Goal: Navigation & Orientation: Understand site structure

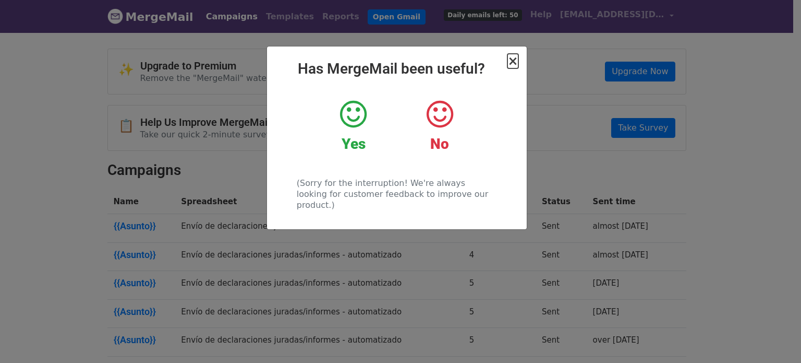
click at [516, 64] on span "×" at bounding box center [513, 61] width 10 height 15
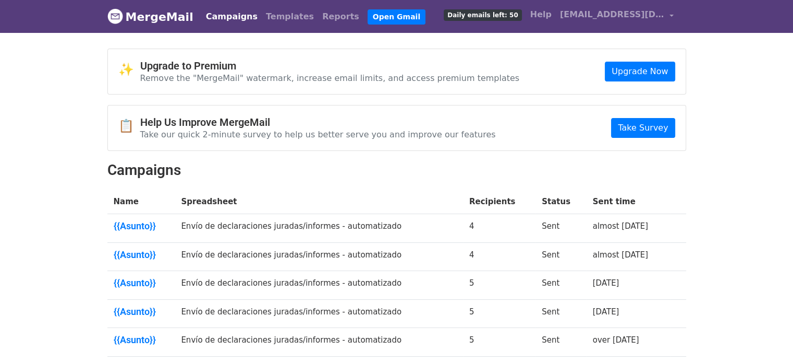
click at [224, 225] on td "Envío de declaraciones juradas/informes - automatizado" at bounding box center [319, 228] width 288 height 29
click at [127, 226] on link "{{Asunto}}" at bounding box center [141, 225] width 55 height 11
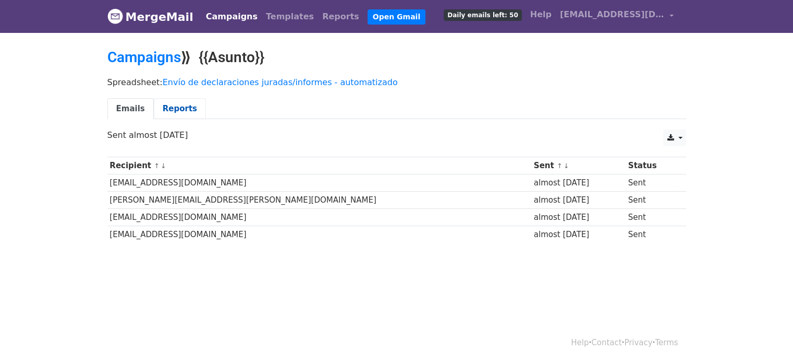
click at [166, 110] on link "Reports" at bounding box center [180, 108] width 52 height 21
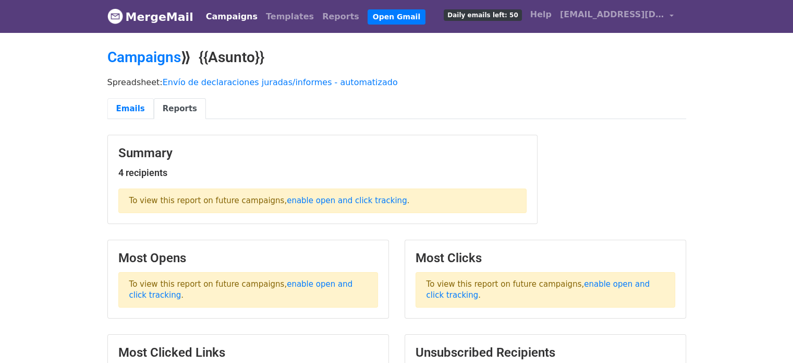
click at [126, 108] on link "Emails" at bounding box center [130, 108] width 46 height 21
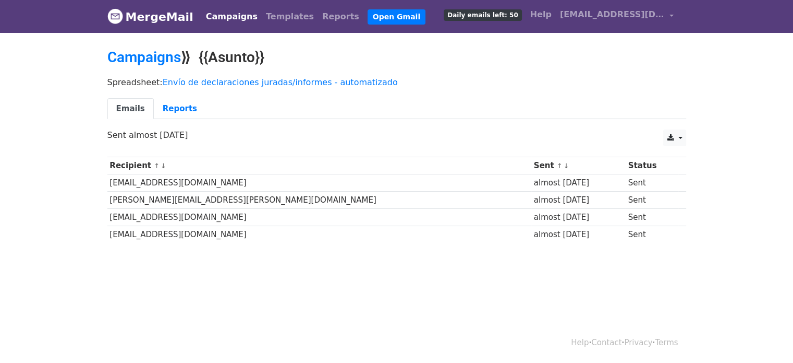
click at [234, 19] on link "Campaigns" at bounding box center [232, 16] width 60 height 21
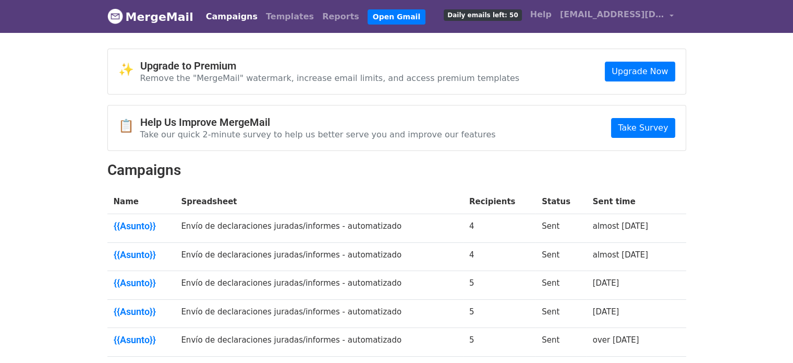
click at [122, 202] on th "Name" at bounding box center [141, 201] width 68 height 25
click at [132, 220] on link "{{Asunto}}" at bounding box center [141, 225] width 55 height 11
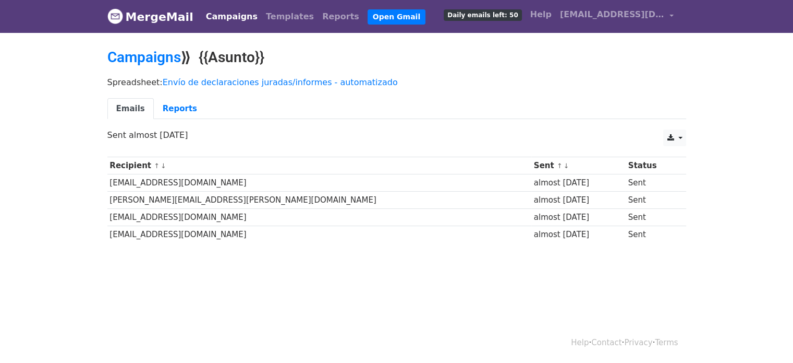
scroll to position [1, 0]
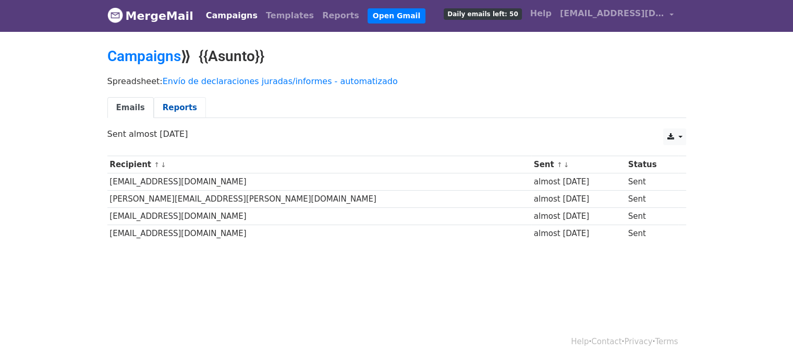
click at [179, 102] on link "Reports" at bounding box center [180, 107] width 52 height 21
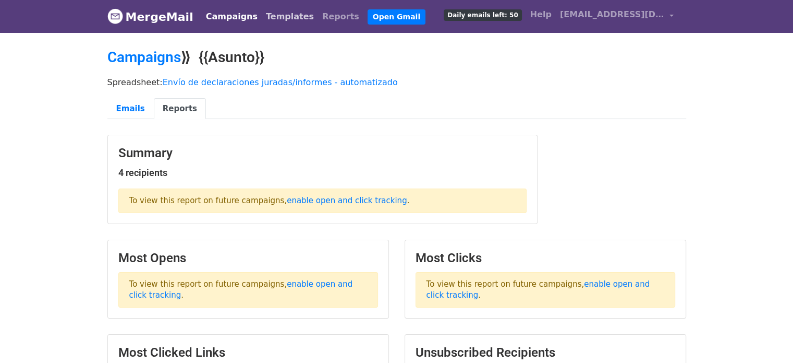
click at [280, 14] on link "Templates" at bounding box center [290, 16] width 56 height 21
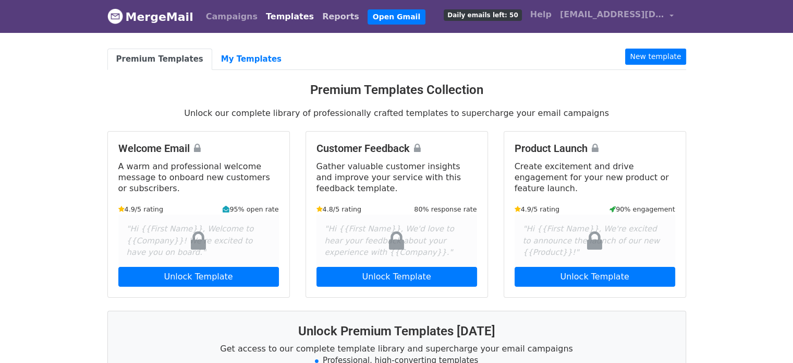
click at [318, 16] on link "Reports" at bounding box center [340, 16] width 45 height 21
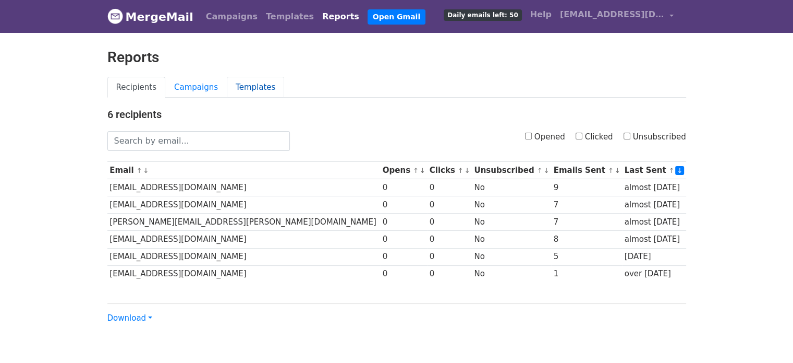
click at [227, 83] on link "Templates" at bounding box center [255, 87] width 57 height 21
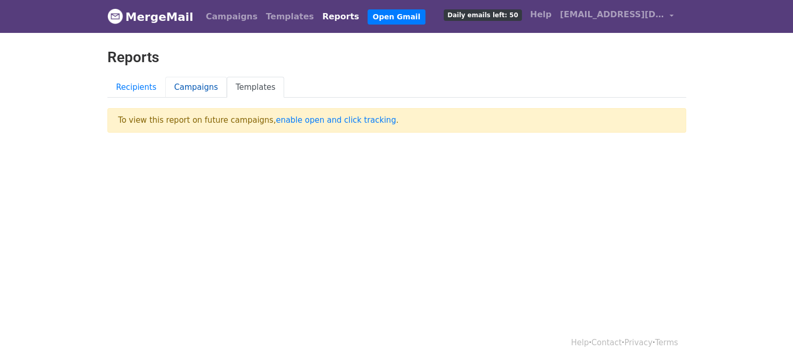
click at [187, 85] on link "Campaigns" at bounding box center [196, 87] width 62 height 21
click at [282, 123] on link "enable open and click tracking" at bounding box center [336, 119] width 120 height 9
click at [159, 12] on link "MergeMail" at bounding box center [150, 17] width 86 height 22
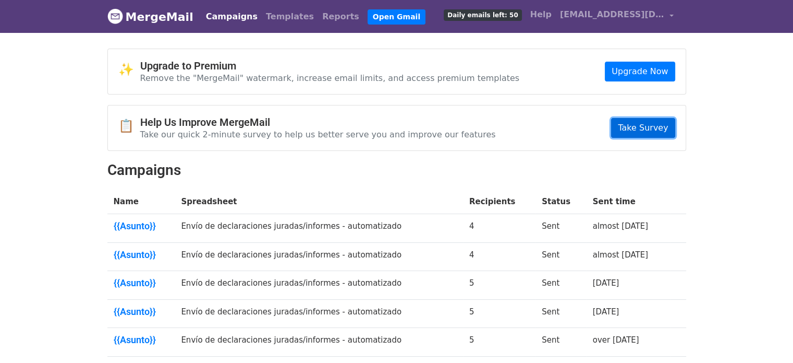
click at [640, 128] on link "Take Survey" at bounding box center [643, 128] width 64 height 20
click at [488, 14] on span "Daily emails left: 50" at bounding box center [483, 14] width 78 height 11
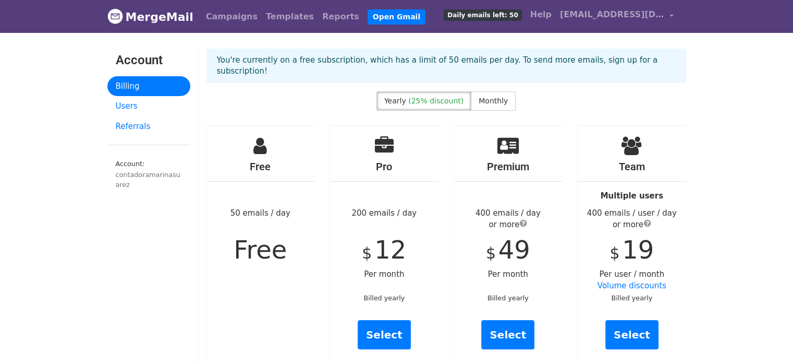
click at [282, 206] on div "Free 50 emails / day Free" at bounding box center [261, 247] width 108 height 243
click at [277, 160] on h4 "Free" at bounding box center [261, 166] width 108 height 13
click at [368, 19] on link "Open Gmail" at bounding box center [397, 16] width 58 height 15
